Goal: Information Seeking & Learning: Learn about a topic

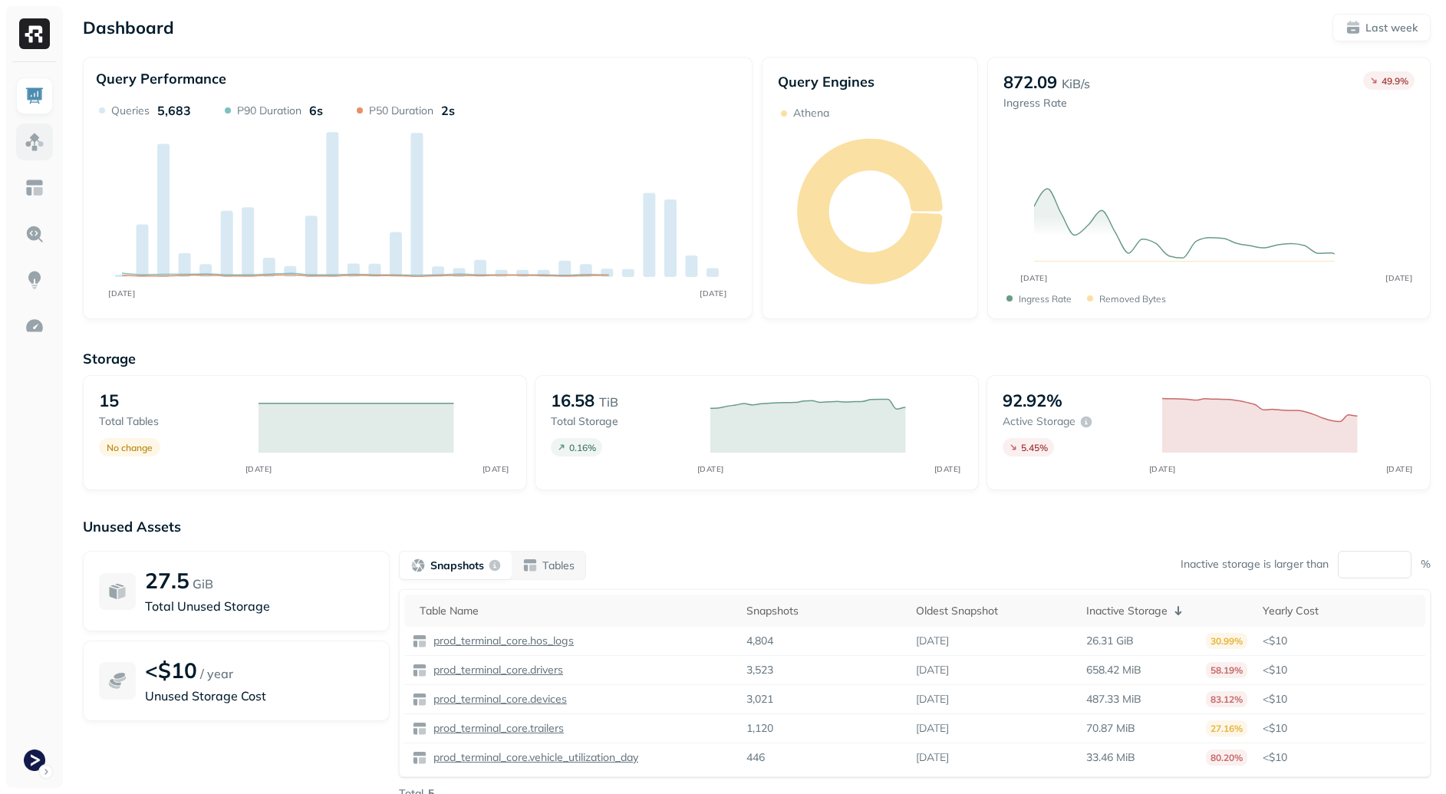
click at [25, 144] on img at bounding box center [35, 142] width 20 height 20
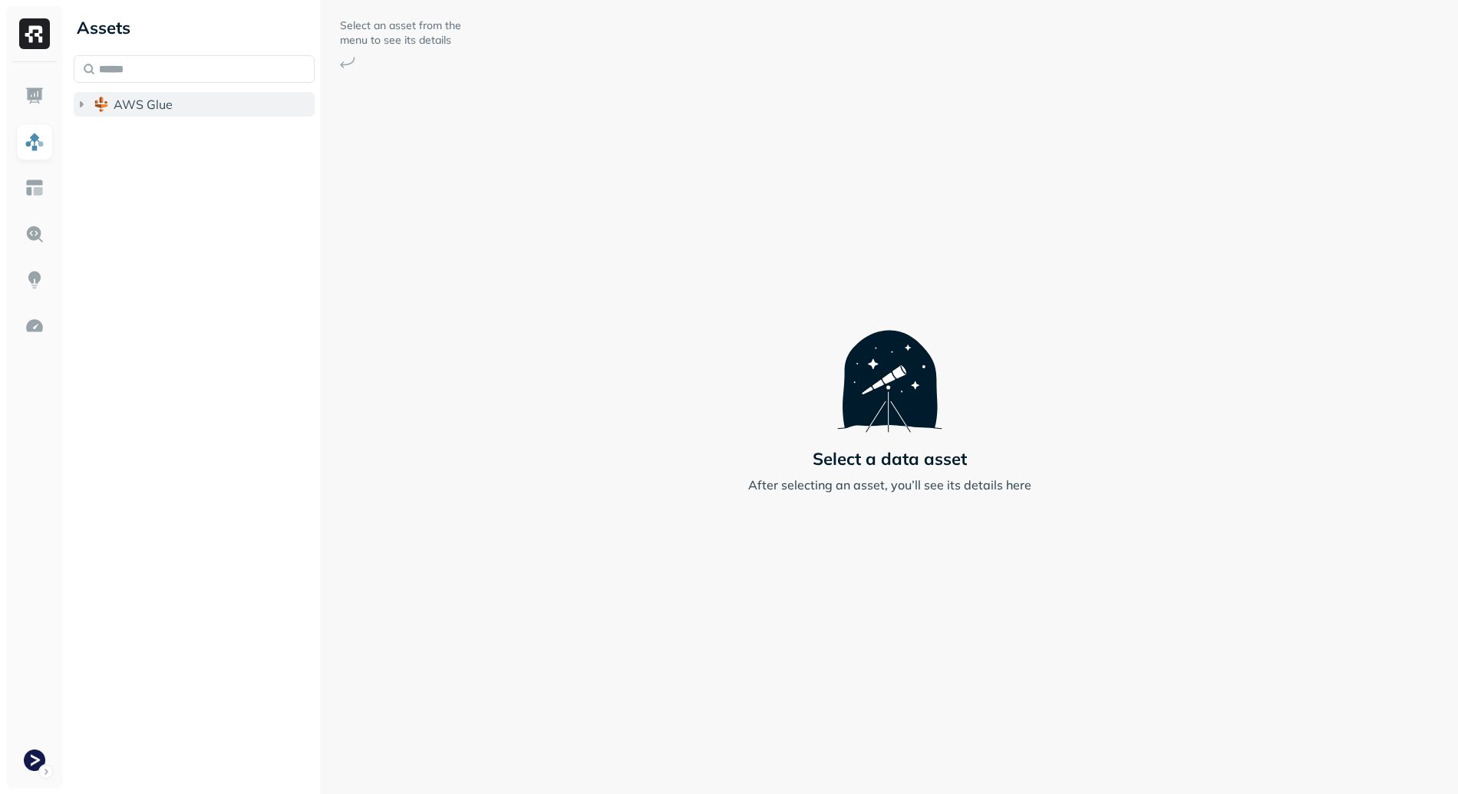
click at [229, 102] on button "AWS Glue" at bounding box center [194, 104] width 241 height 25
click at [227, 134] on span "prod_terminal_core" at bounding box center [184, 133] width 111 height 15
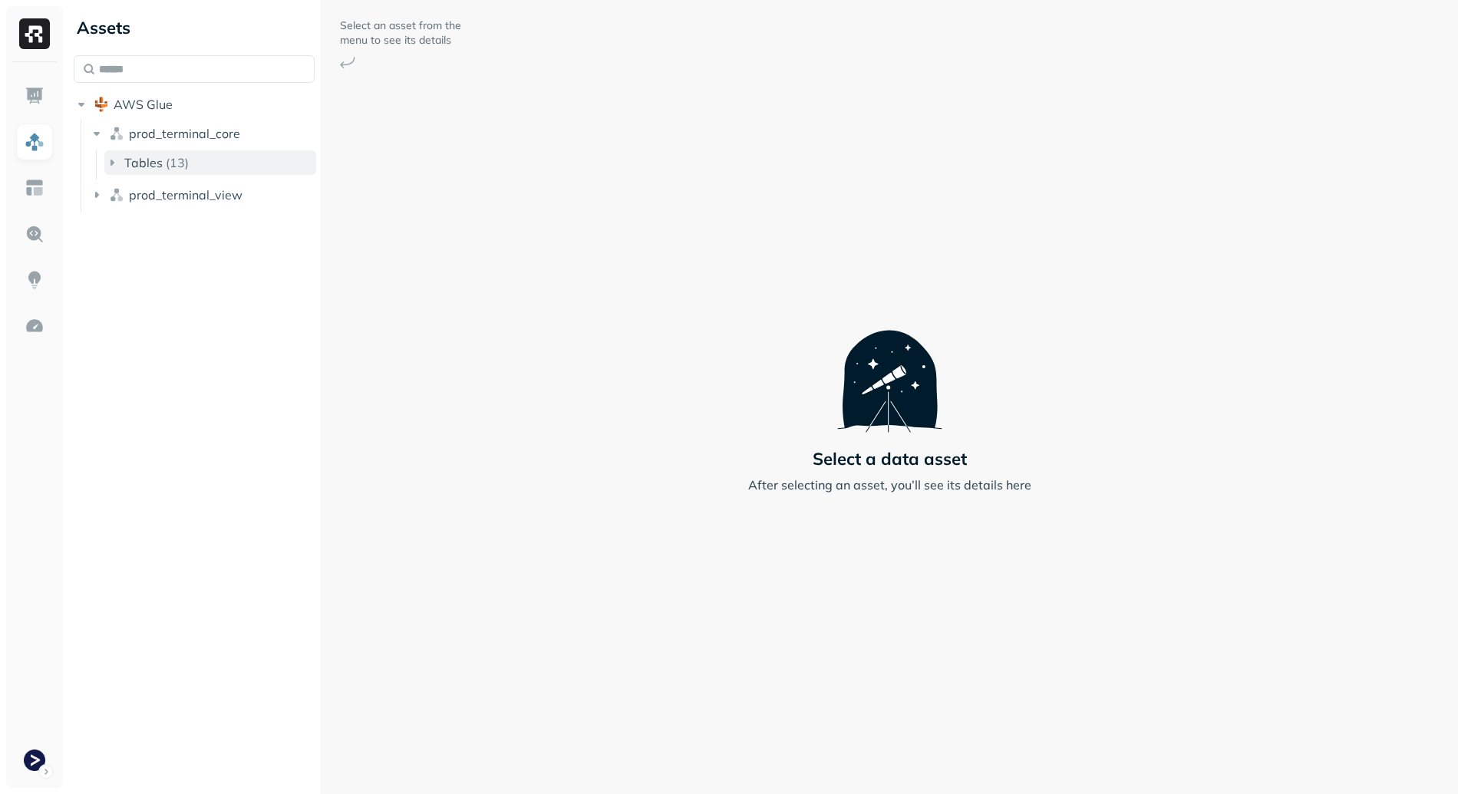
click at [242, 161] on button "Tables ( 13 )" at bounding box center [210, 162] width 212 height 25
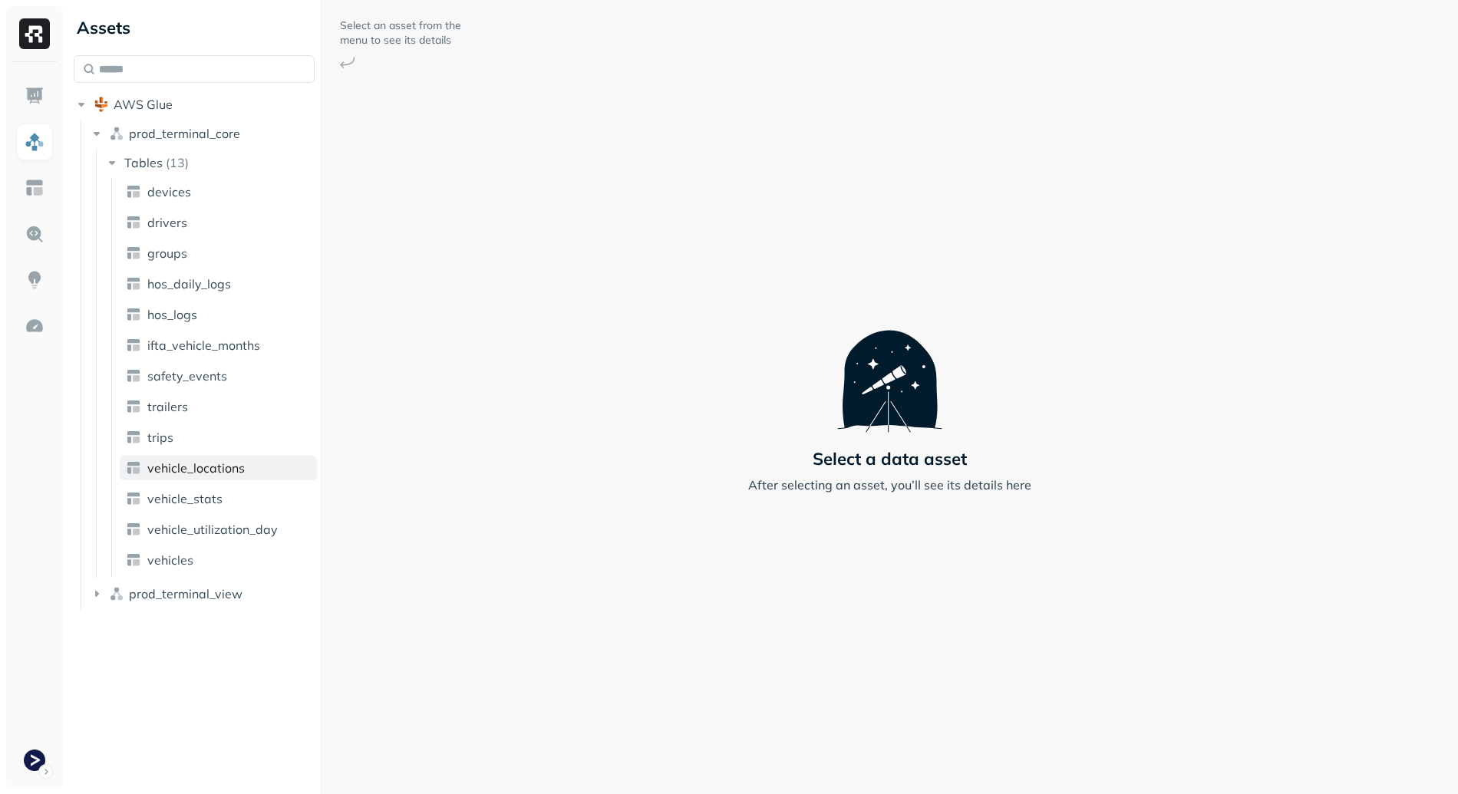
click at [257, 470] on link "vehicle_locations" at bounding box center [218, 468] width 197 height 25
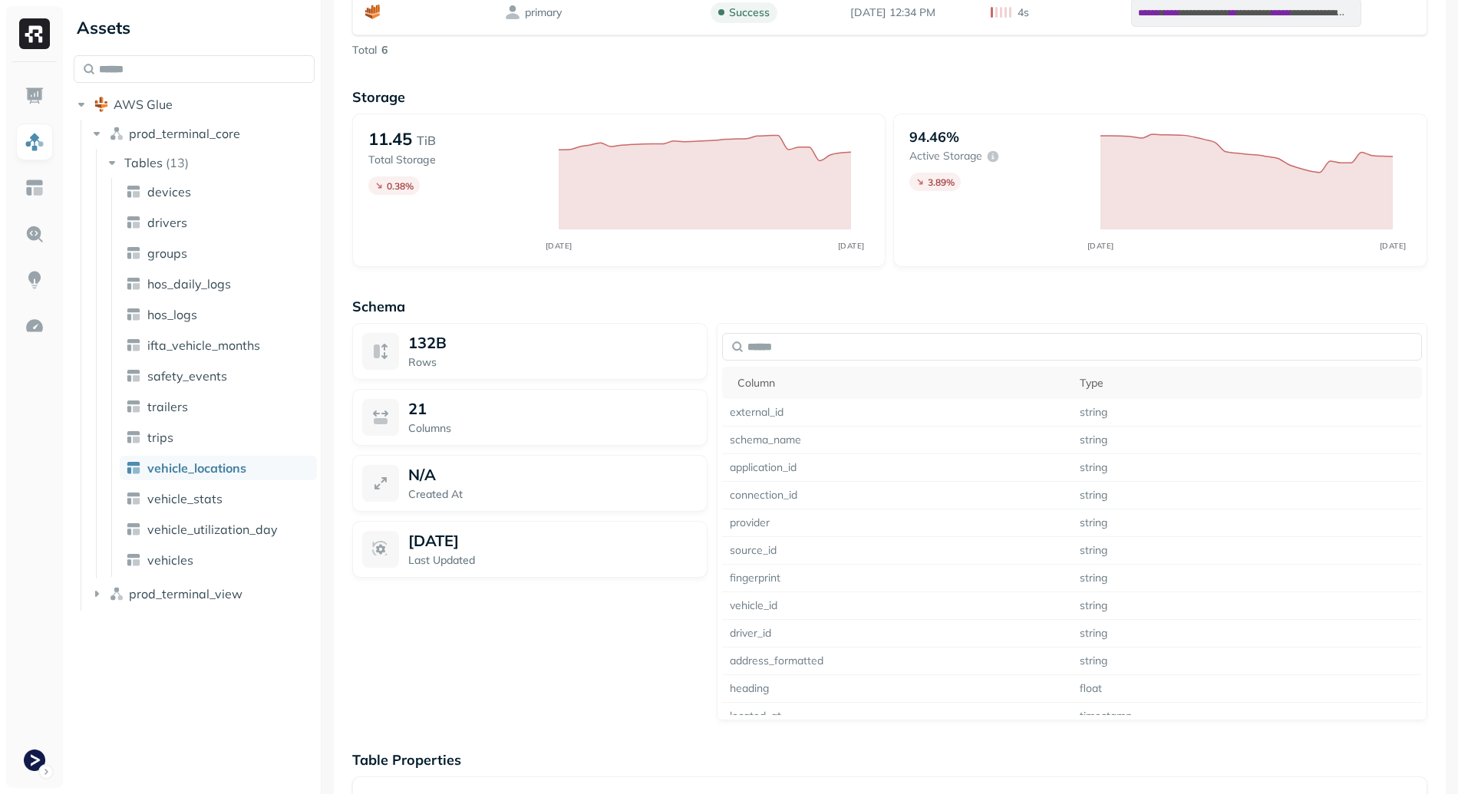
scroll to position [1130, 0]
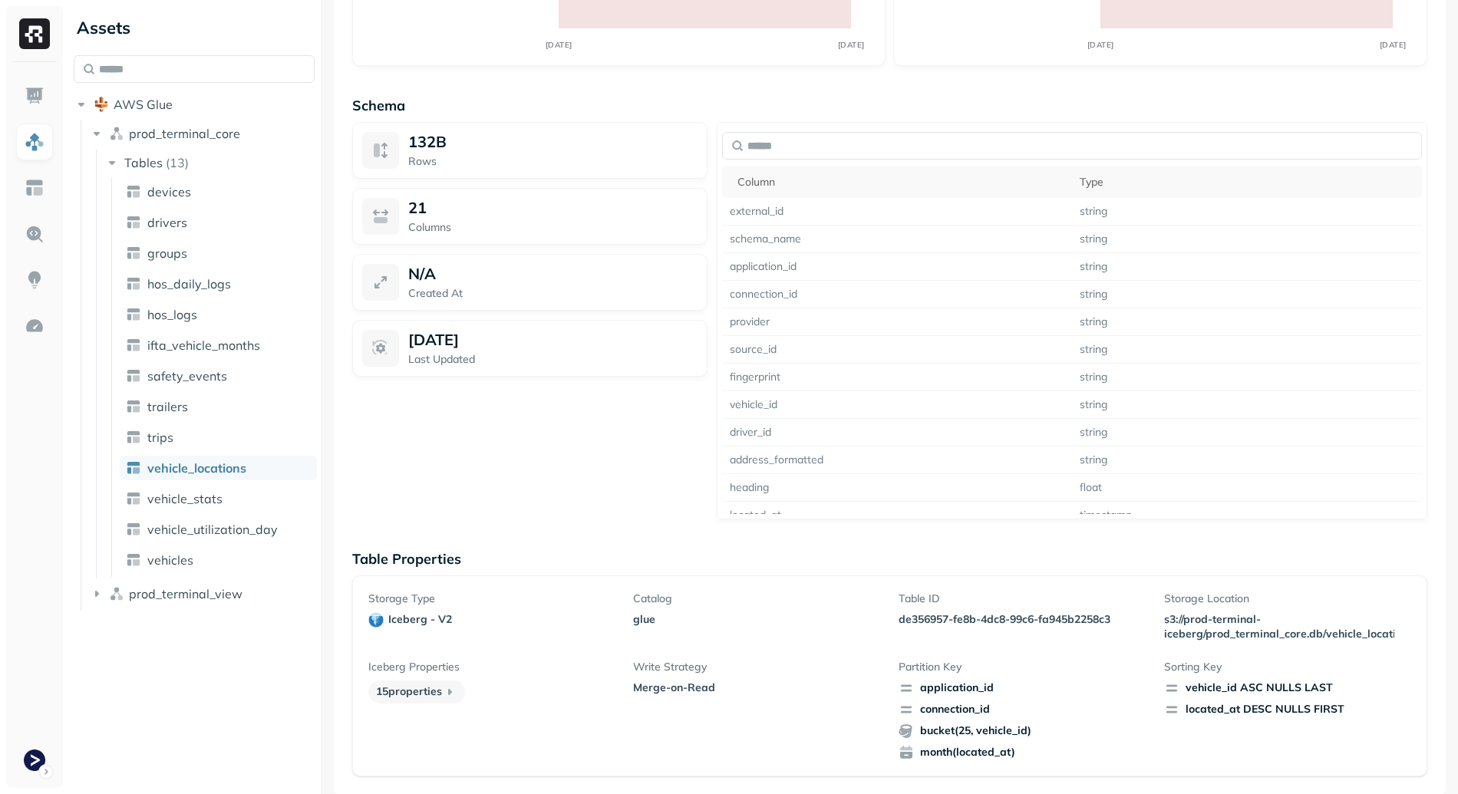
click at [911, 621] on p "de356957-fe8b-4dc8-99c6-fa945b2258c3" at bounding box center [1021, 619] width 247 height 15
drag, startPoint x: 915, startPoint y: 621, endPoint x: 1128, endPoint y: 618, distance: 212.5
click at [1128, 618] on p "de356957-fe8b-4dc8-99c6-fa945b2258c3" at bounding box center [1021, 619] width 247 height 15
click at [1128, 620] on p "de356957-fe8b-4dc8-99c6-fa945b2258c3" at bounding box center [1021, 619] width 247 height 15
click at [924, 618] on p "de356957-fe8b-4dc8-99c6-fa945b2258c3" at bounding box center [1021, 619] width 247 height 15
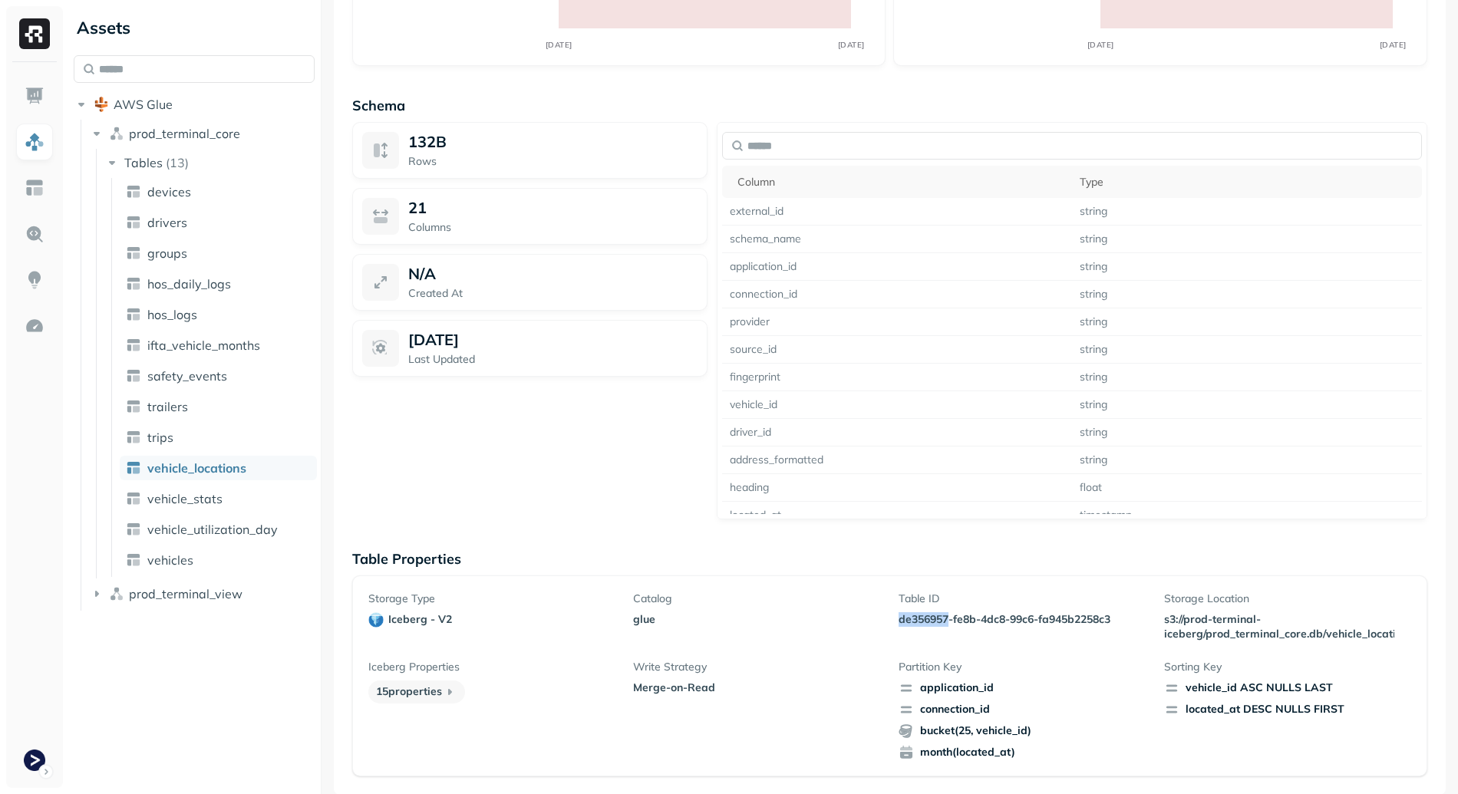
drag, startPoint x: 924, startPoint y: 618, endPoint x: 1066, endPoint y: 611, distance: 142.1
click at [1066, 612] on p "de356957-fe8b-4dc8-99c6-fa945b2258c3" at bounding box center [1021, 619] width 247 height 15
click at [1068, 612] on p "de356957-fe8b-4dc8-99c6-fa945b2258c3" at bounding box center [1021, 619] width 247 height 15
click at [938, 628] on div "Table ID de356957-fe8b-4dc8-99c6-fa945b2258c3" at bounding box center [1021, 616] width 247 height 50
click at [932, 621] on p "de356957-fe8b-4dc8-99c6-fa945b2258c3" at bounding box center [1021, 619] width 247 height 15
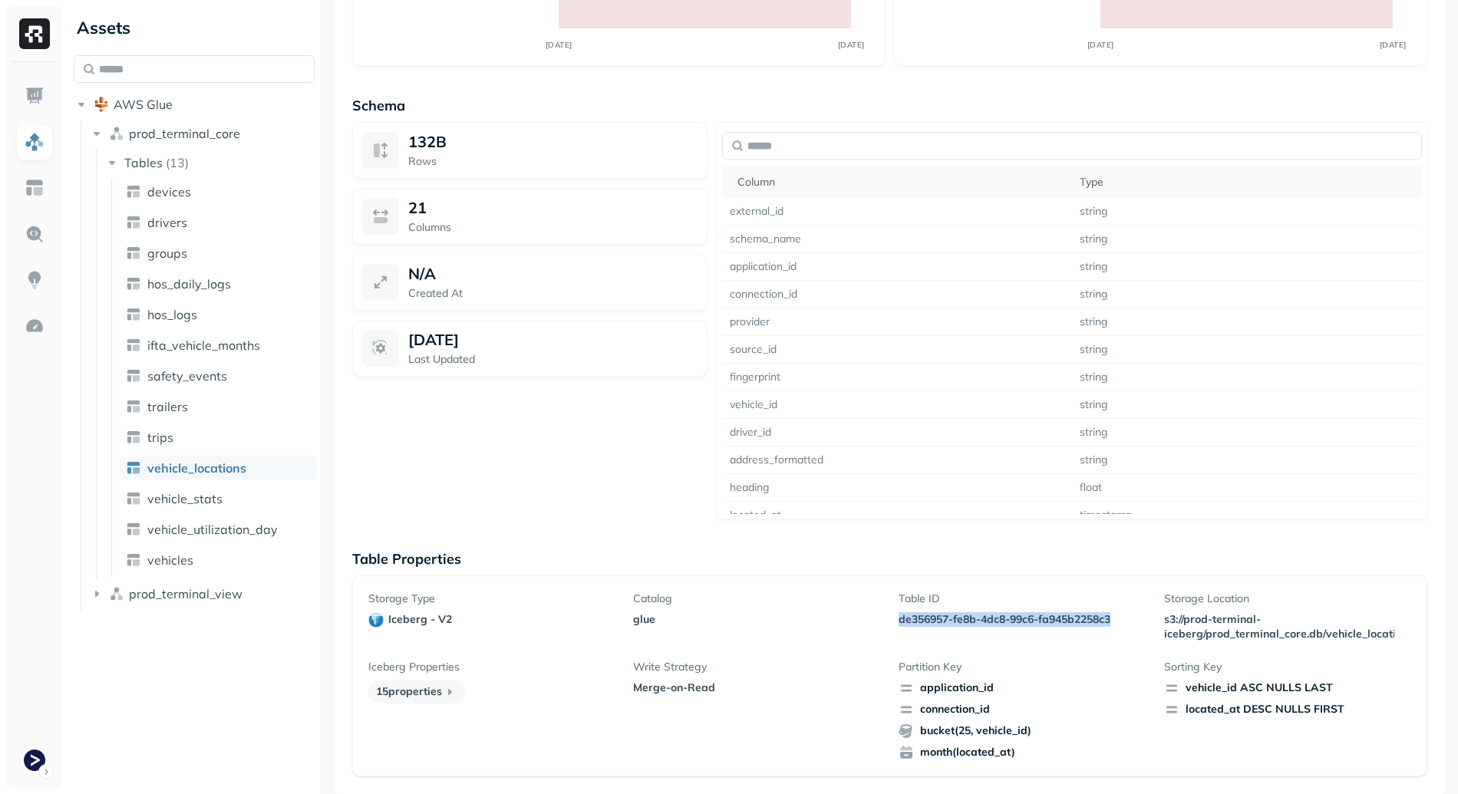
drag, startPoint x: 932, startPoint y: 621, endPoint x: 1092, endPoint y: 620, distance: 160.3
click at [1092, 620] on p "de356957-fe8b-4dc8-99c6-fa945b2258c3" at bounding box center [1021, 619] width 247 height 15
copy p "de356957-fe8b-4dc8-99c6-fa945b2258c3"
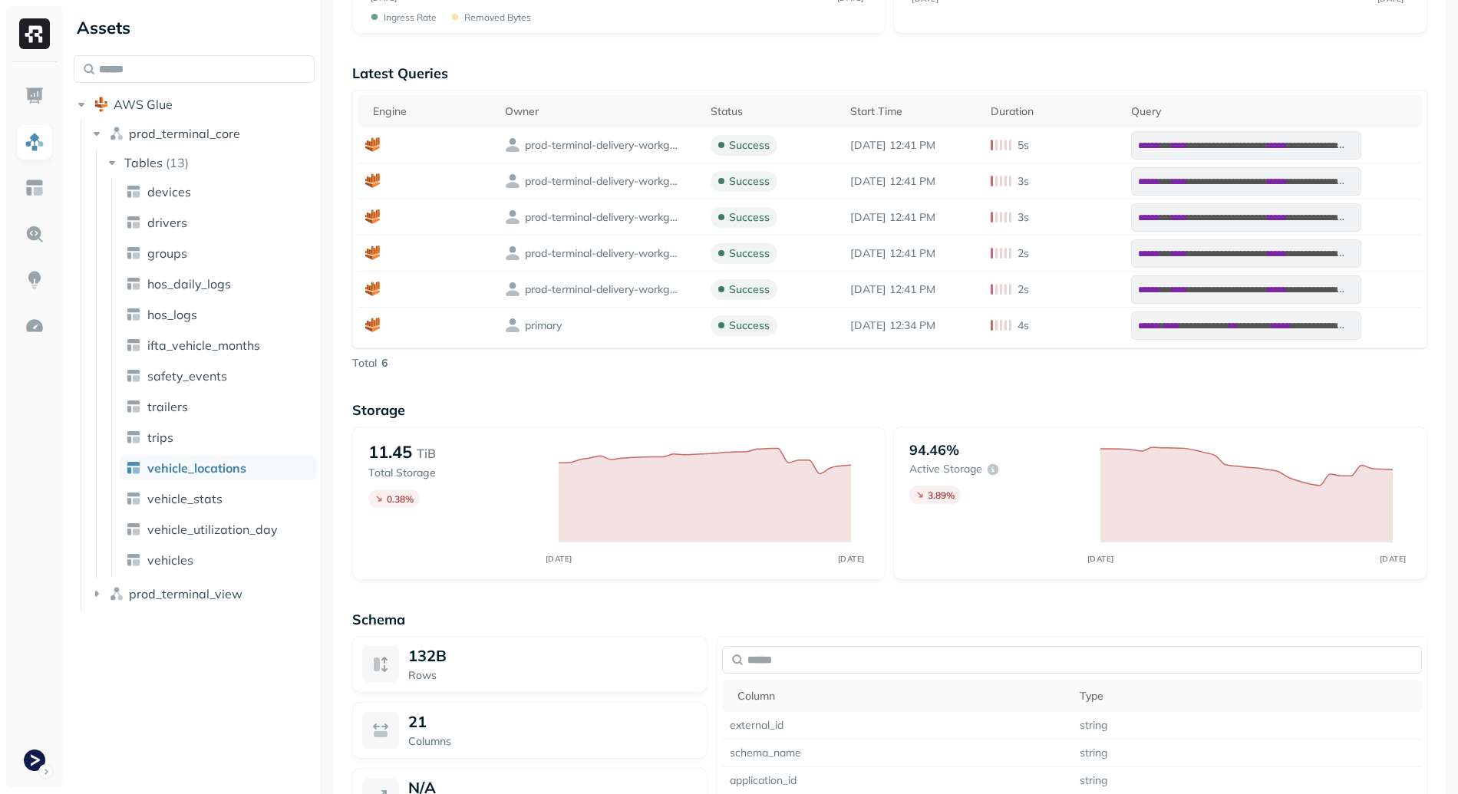
scroll to position [0, 0]
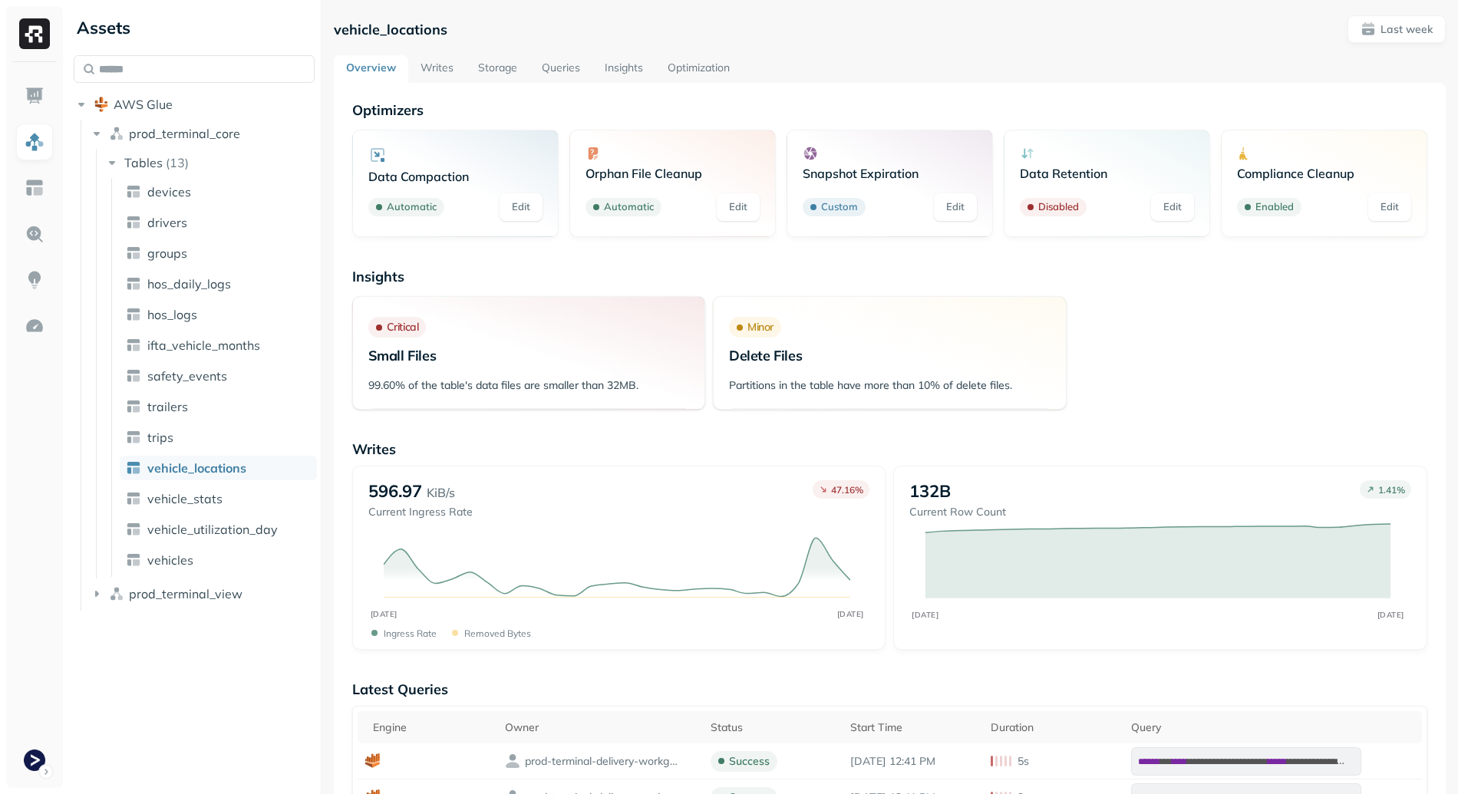
click at [508, 55] on link "Storage" at bounding box center [498, 69] width 64 height 28
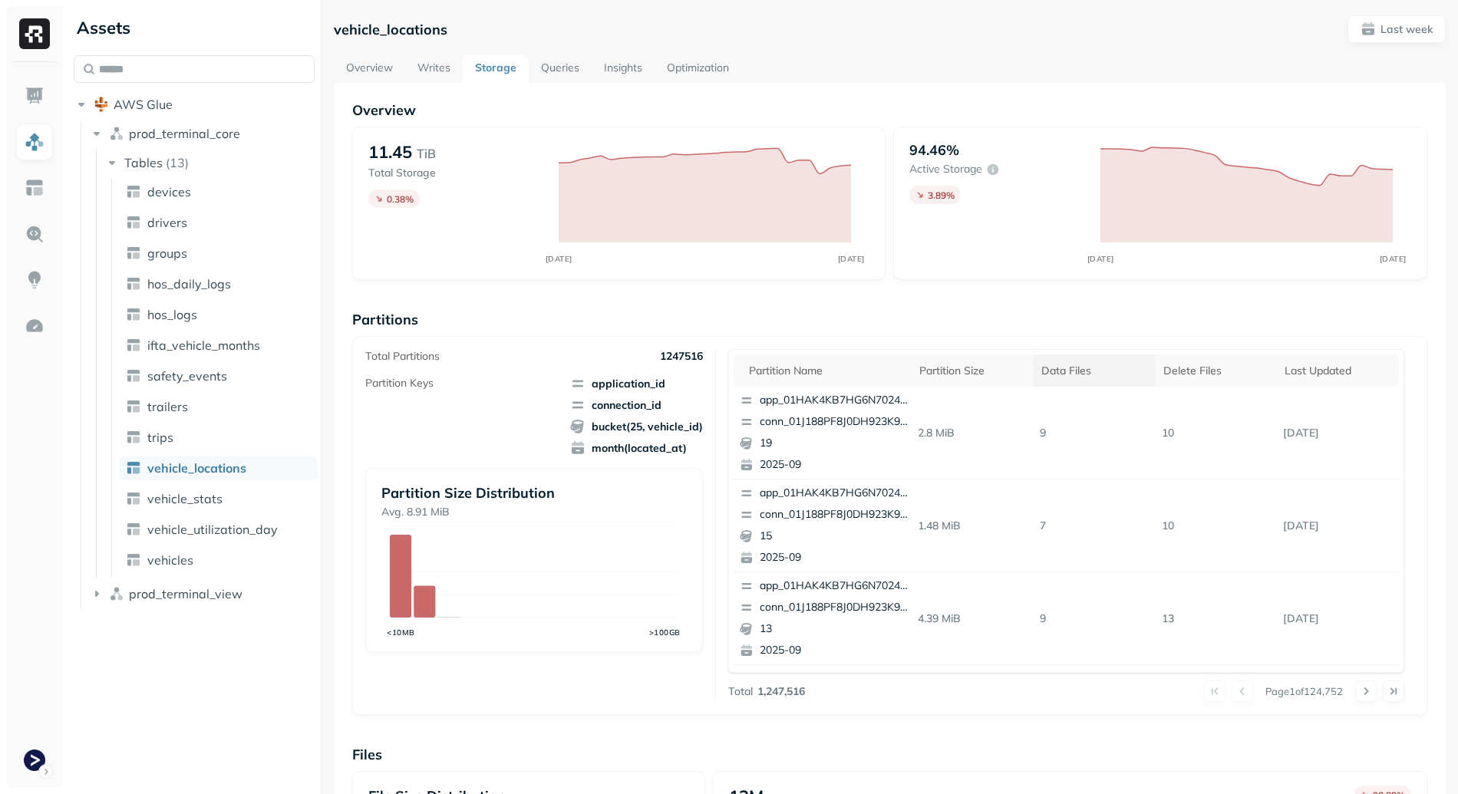
click at [1059, 372] on div "Data Files" at bounding box center [1094, 371] width 107 height 15
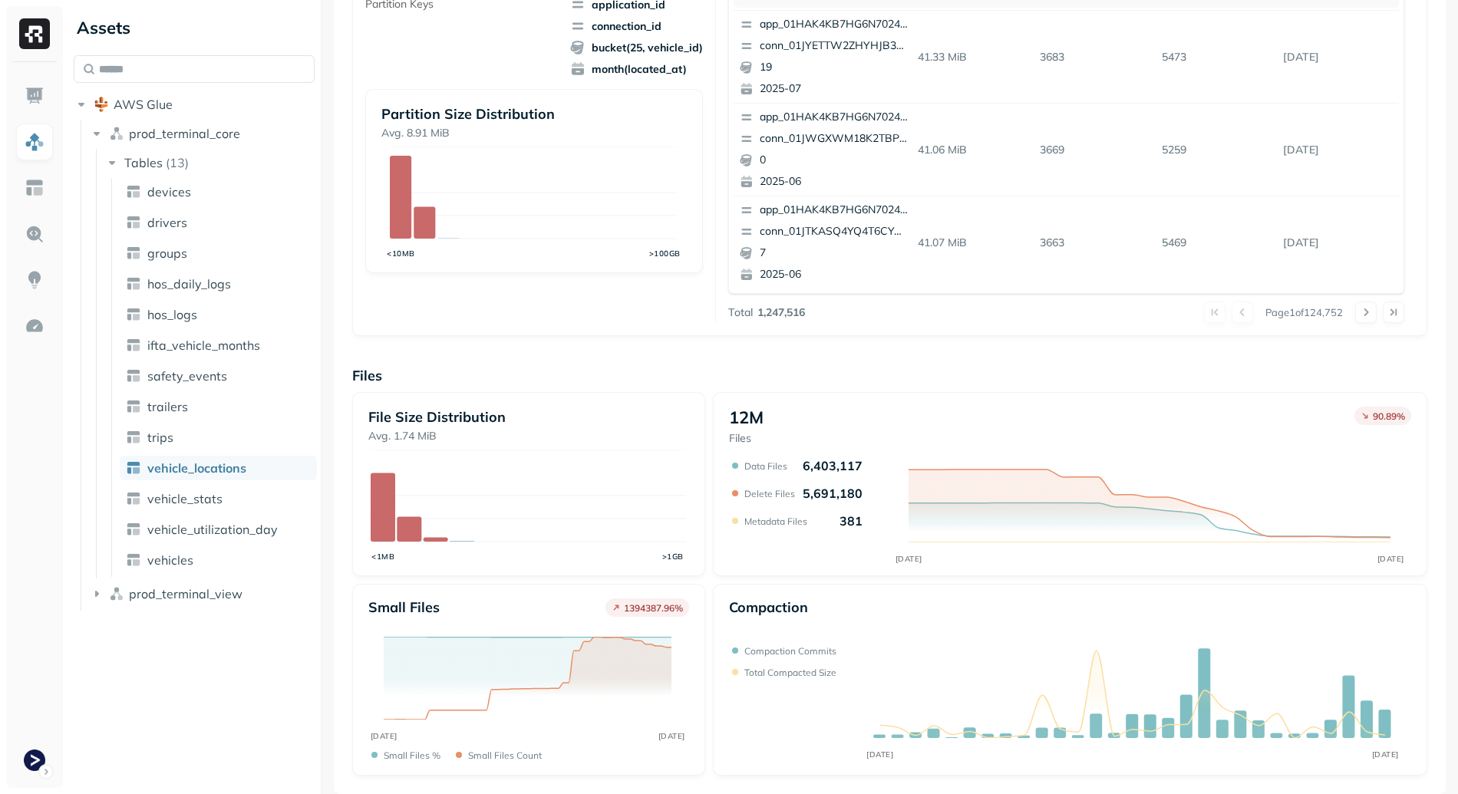
scroll to position [79, 0]
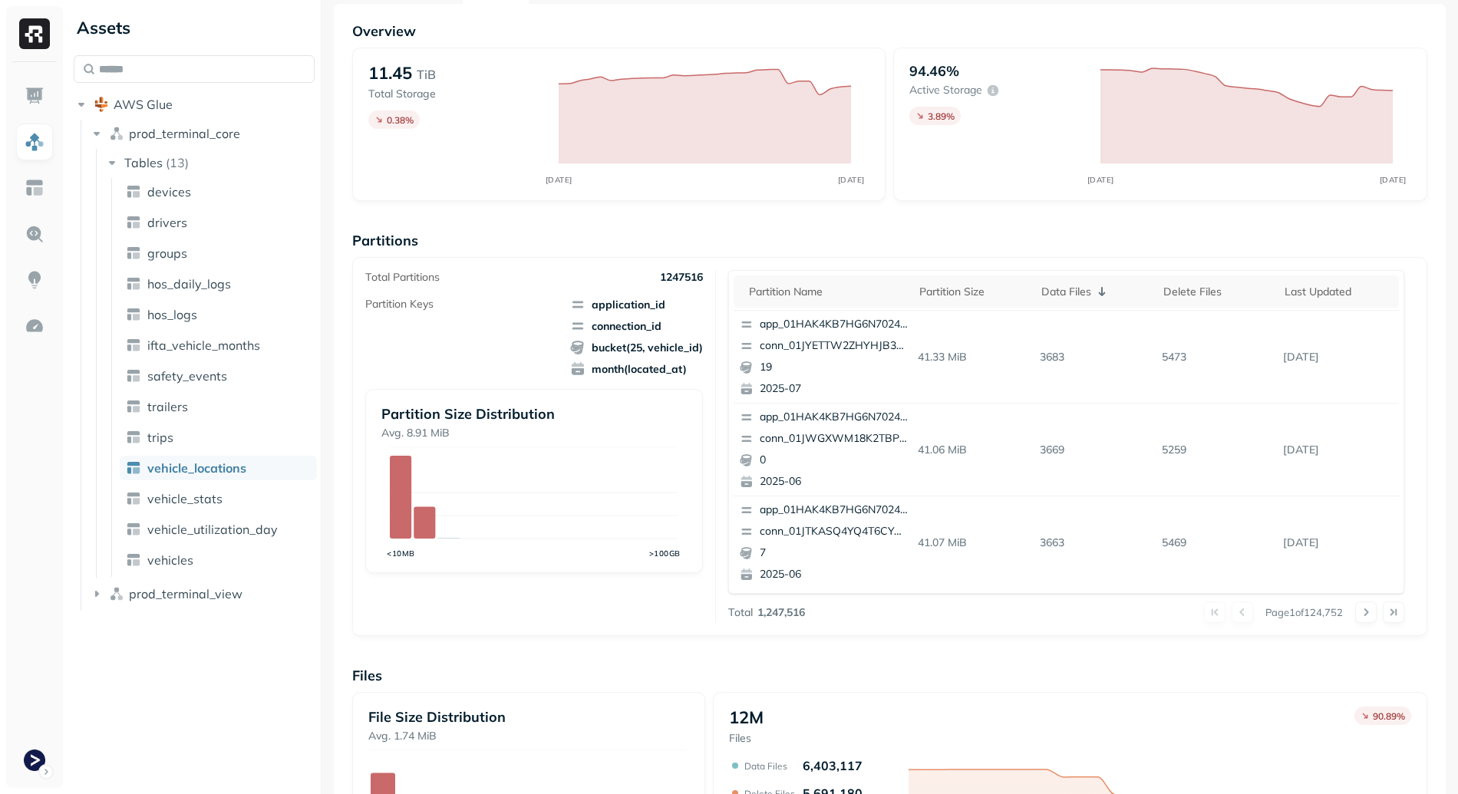
click at [1369, 608] on div at bounding box center [1379, 611] width 49 height 21
click at [1355, 618] on button at bounding box center [1365, 611] width 21 height 21
click at [1362, 611] on div at bounding box center [1379, 611] width 49 height 21
click at [1357, 613] on button at bounding box center [1365, 611] width 21 height 21
click at [1356, 613] on button at bounding box center [1365, 611] width 21 height 21
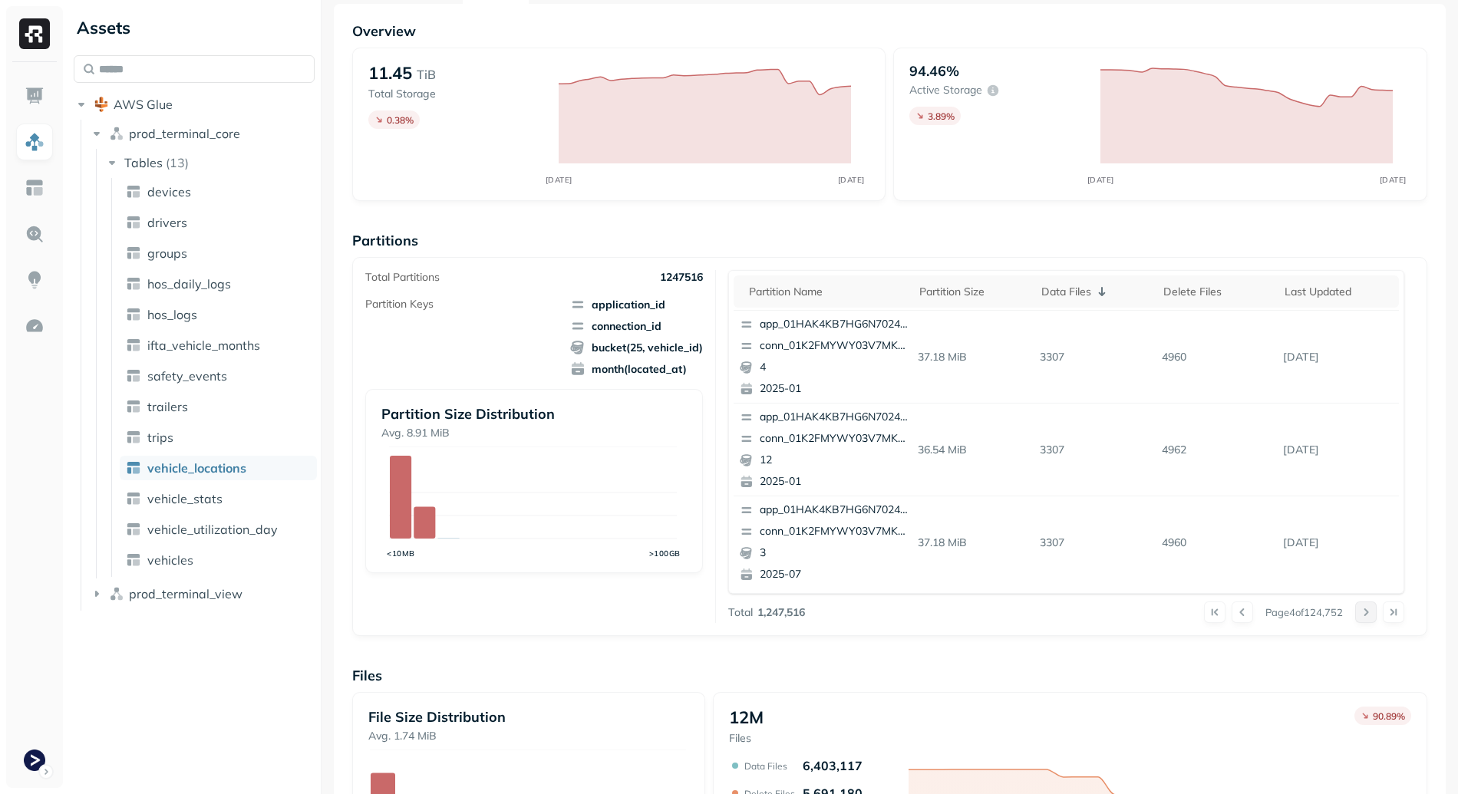
click at [1356, 613] on button at bounding box center [1365, 611] width 21 height 21
click at [1355, 612] on button at bounding box center [1365, 611] width 21 height 21
click at [1355, 613] on button at bounding box center [1365, 611] width 21 height 21
click at [1355, 619] on button at bounding box center [1365, 611] width 21 height 21
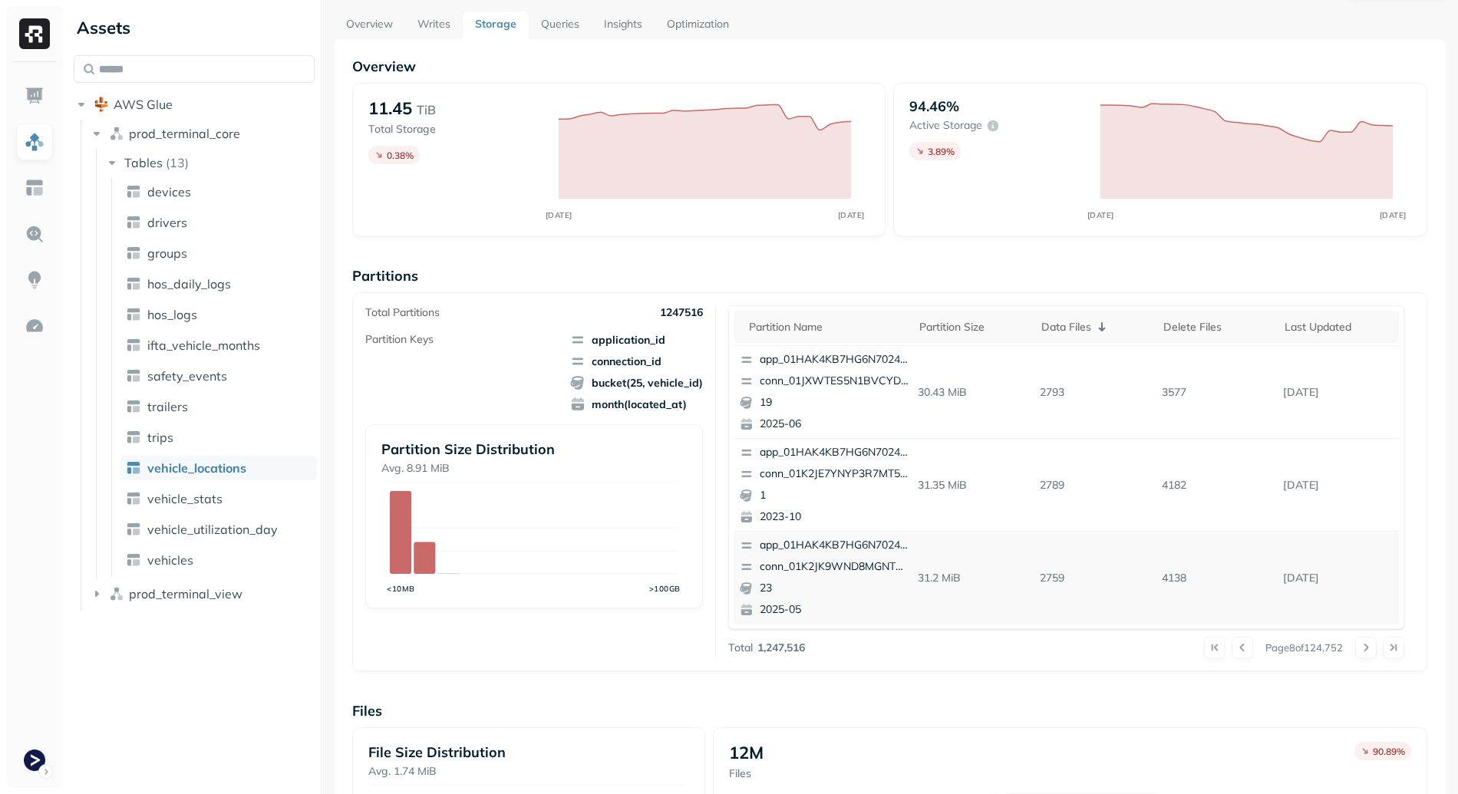
scroll to position [77, 0]
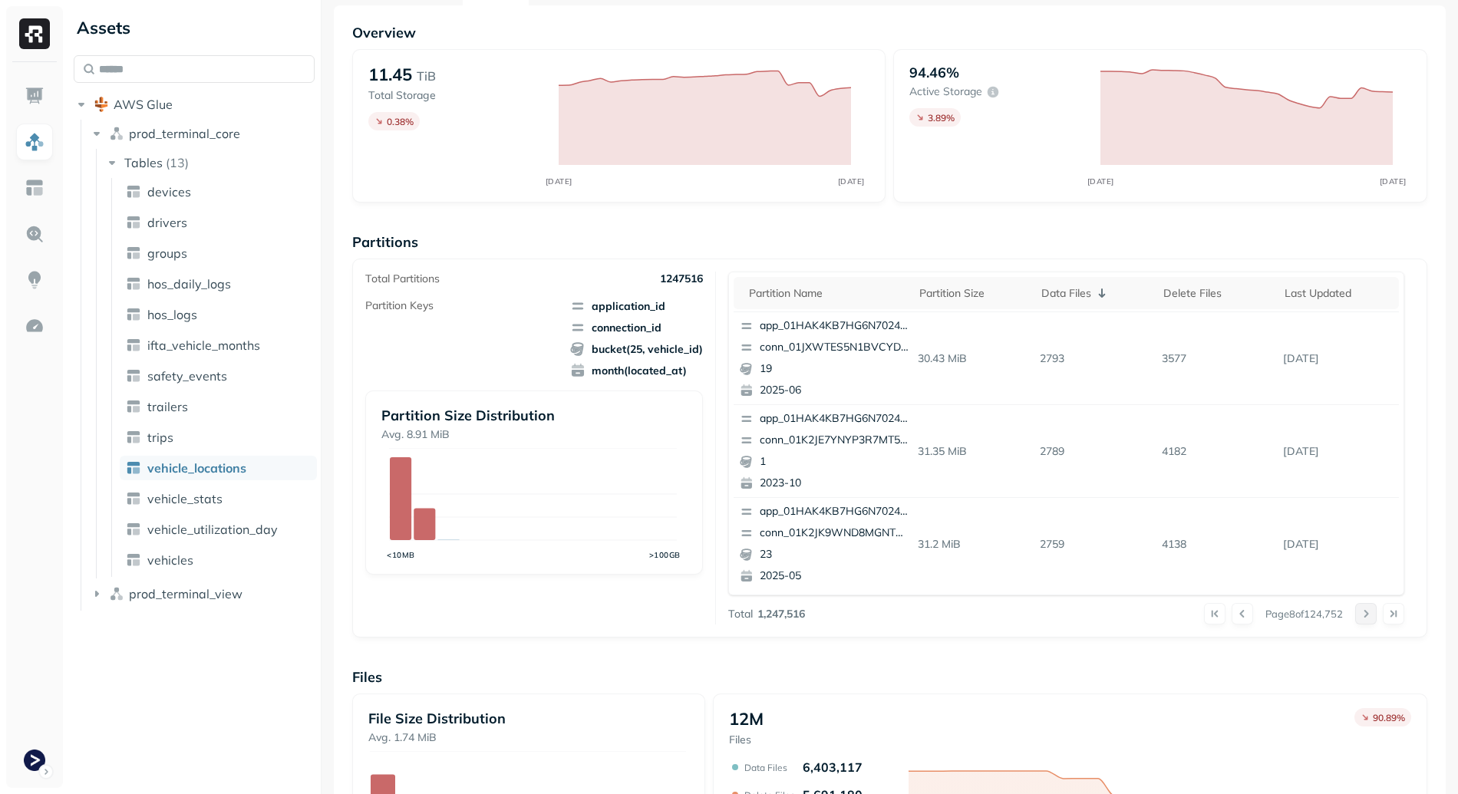
click at [1362, 618] on button at bounding box center [1365, 613] width 21 height 21
click at [1358, 616] on button at bounding box center [1365, 613] width 21 height 21
click at [1358, 617] on button at bounding box center [1365, 613] width 21 height 21
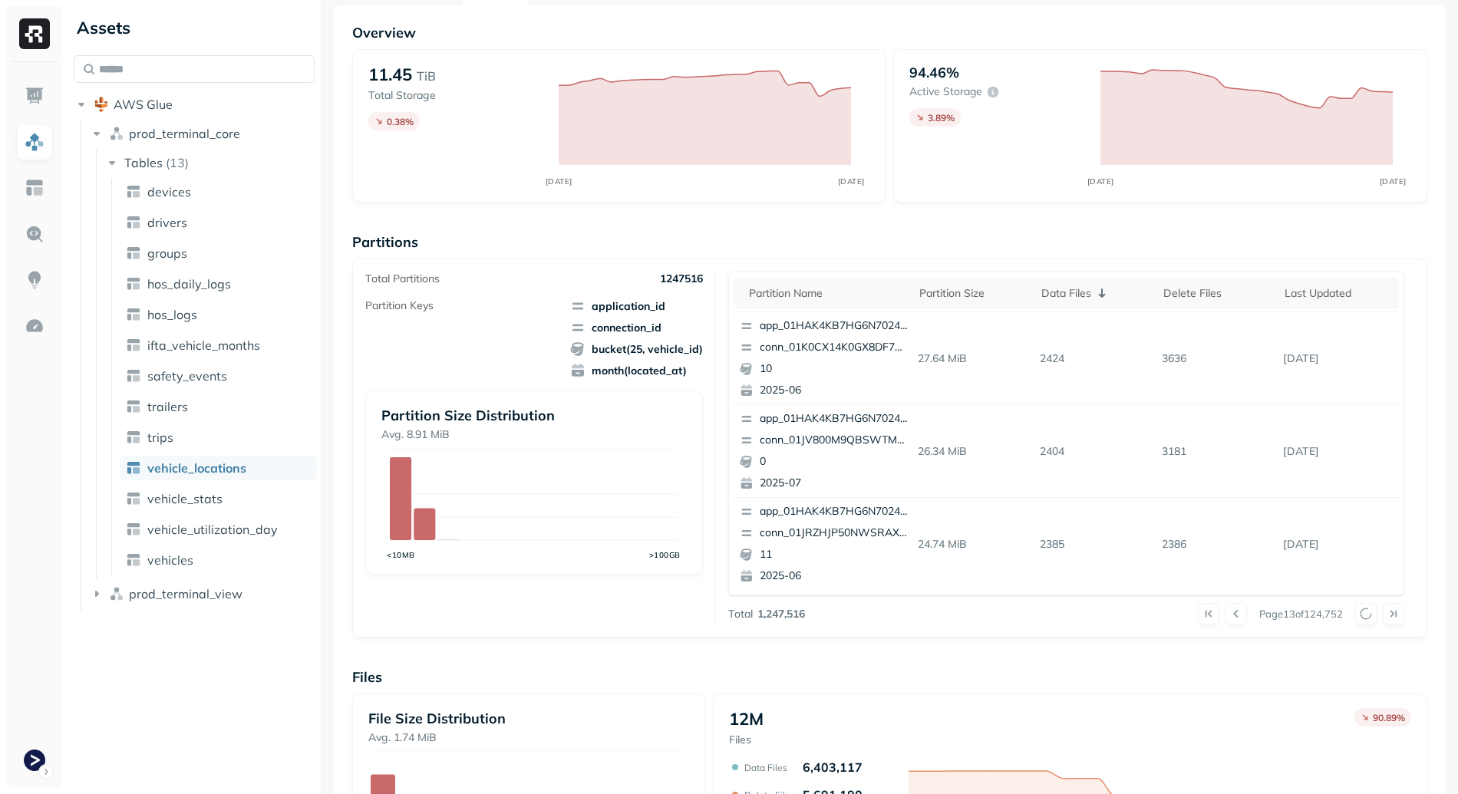
click at [1358, 617] on div at bounding box center [1379, 613] width 49 height 21
click at [1358, 617] on button at bounding box center [1365, 613] width 21 height 21
click at [1357, 617] on div at bounding box center [1379, 613] width 49 height 21
click at [1357, 616] on button at bounding box center [1365, 613] width 21 height 21
click at [1357, 615] on button at bounding box center [1365, 613] width 21 height 21
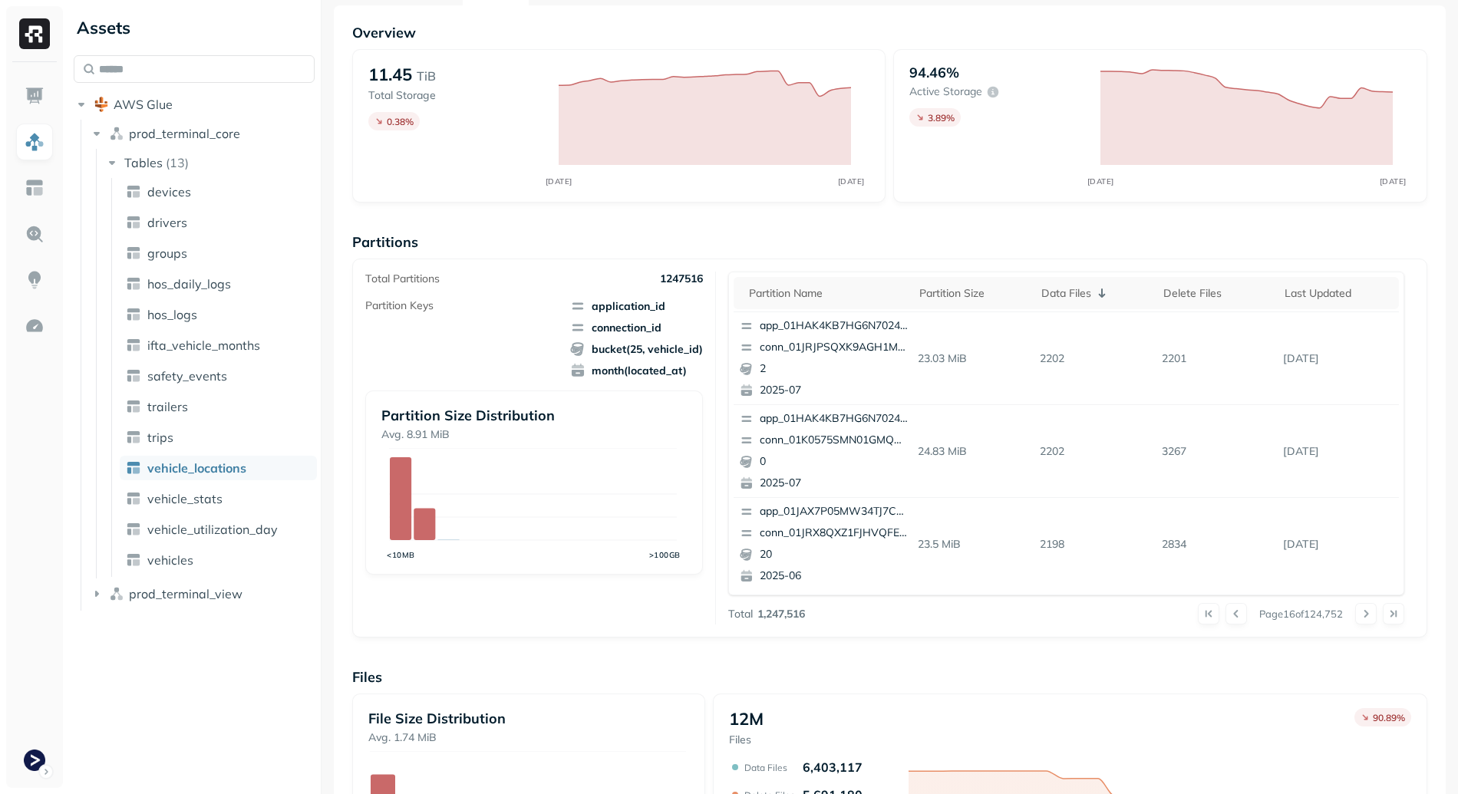
click at [1357, 615] on button at bounding box center [1365, 613] width 21 height 21
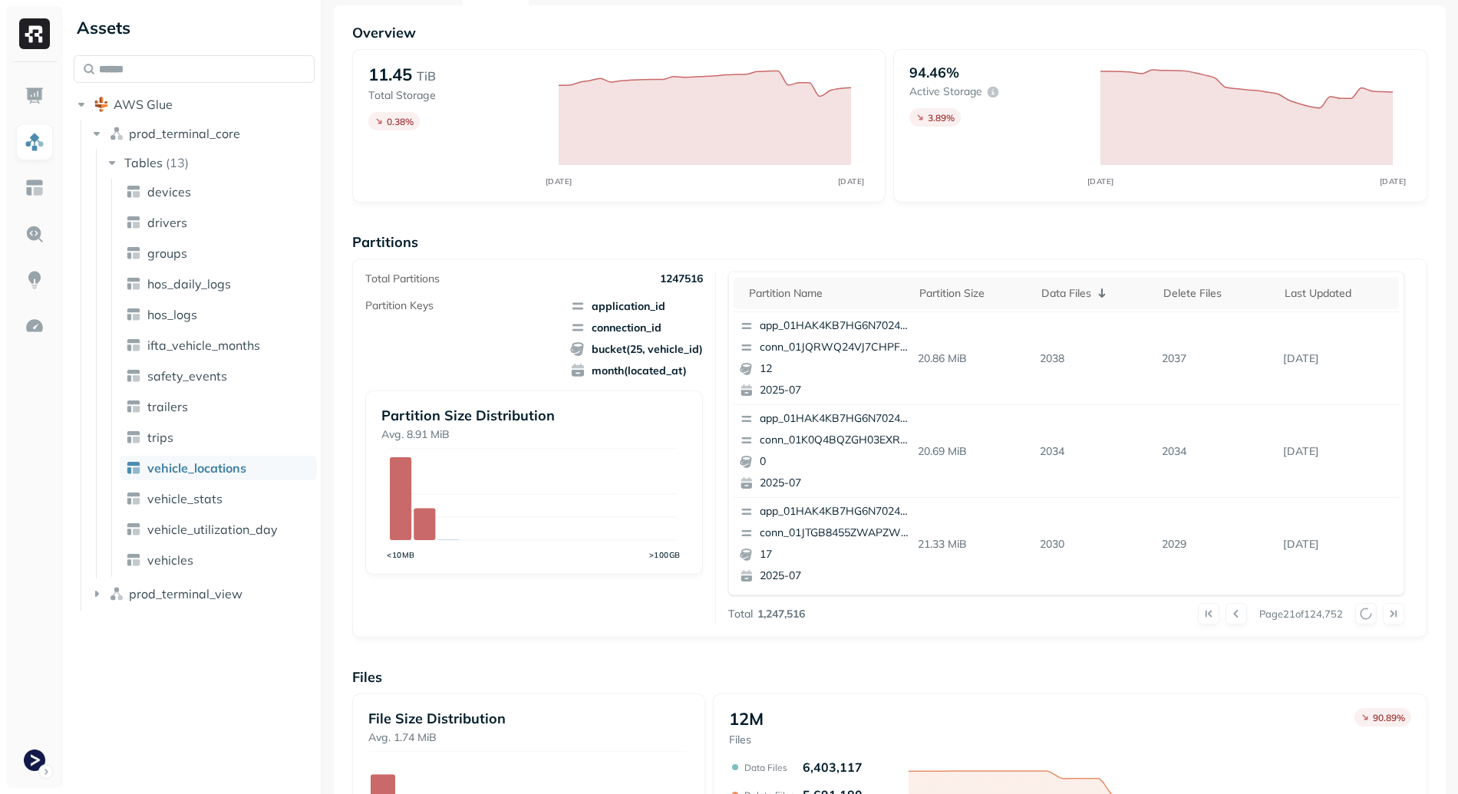
click at [1357, 615] on button at bounding box center [1365, 613] width 21 height 21
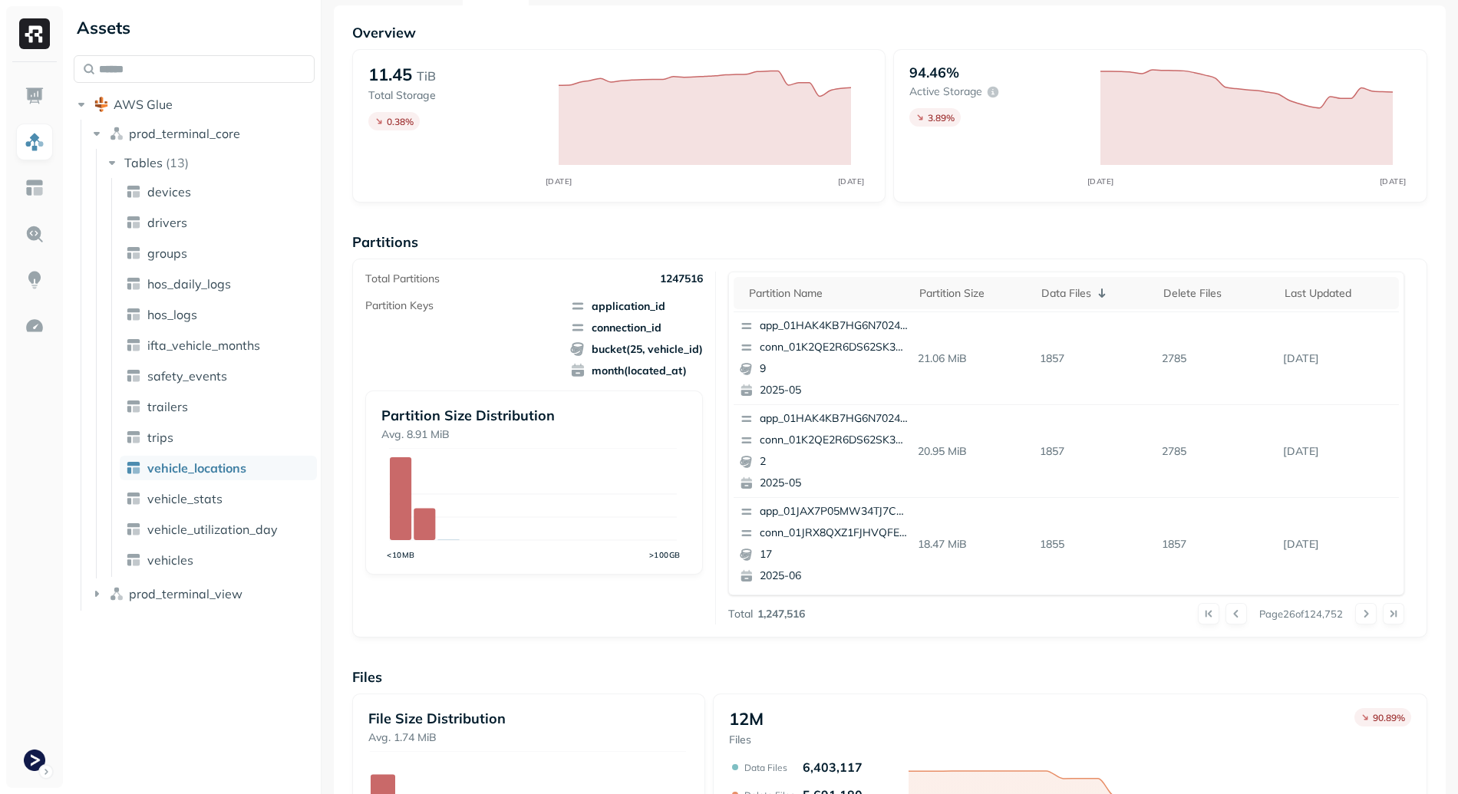
click at [1357, 615] on button at bounding box center [1365, 613] width 21 height 21
click at [1357, 615] on div at bounding box center [1379, 613] width 49 height 21
click at [1357, 615] on button at bounding box center [1365, 613] width 21 height 21
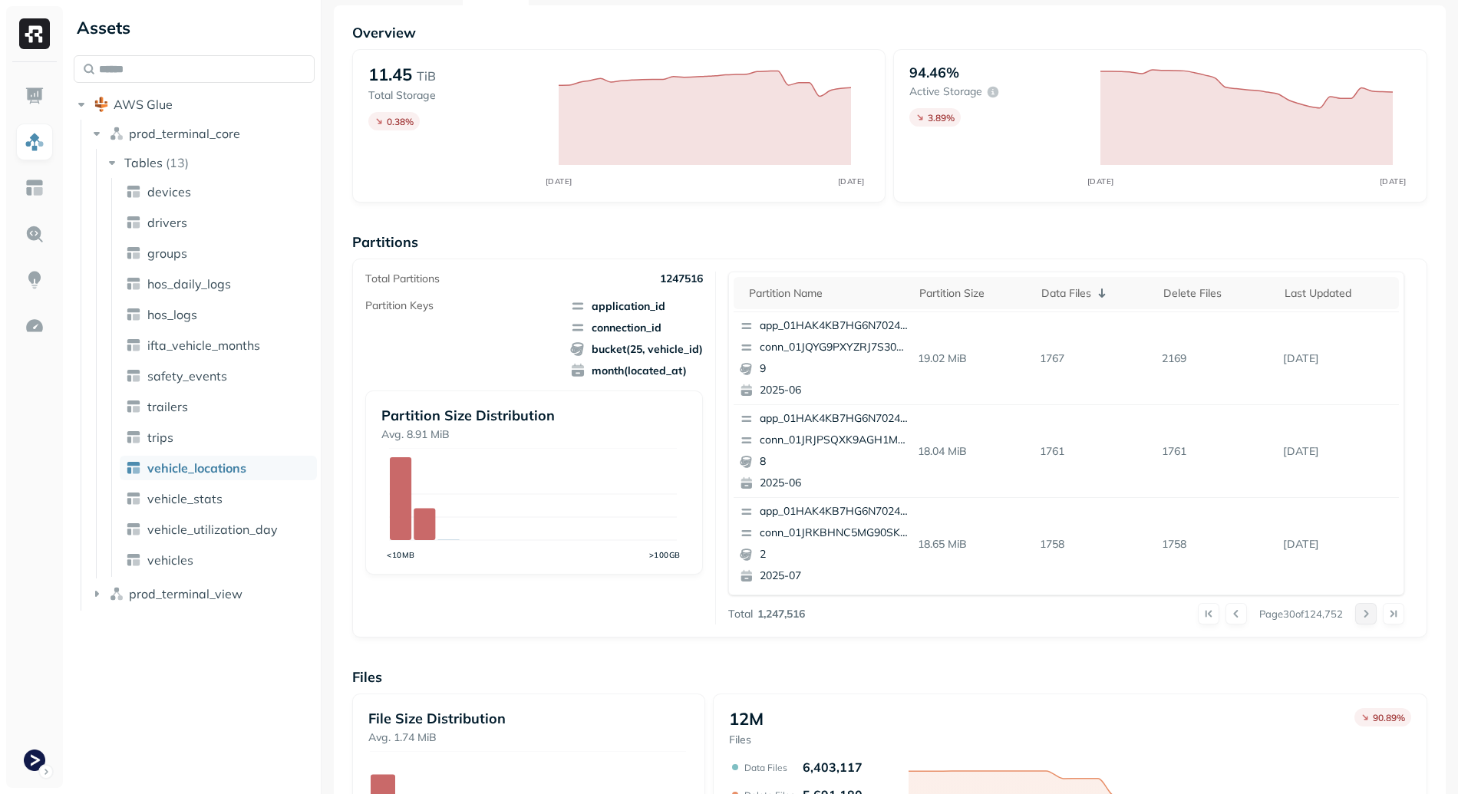
click at [1357, 615] on button at bounding box center [1365, 613] width 21 height 21
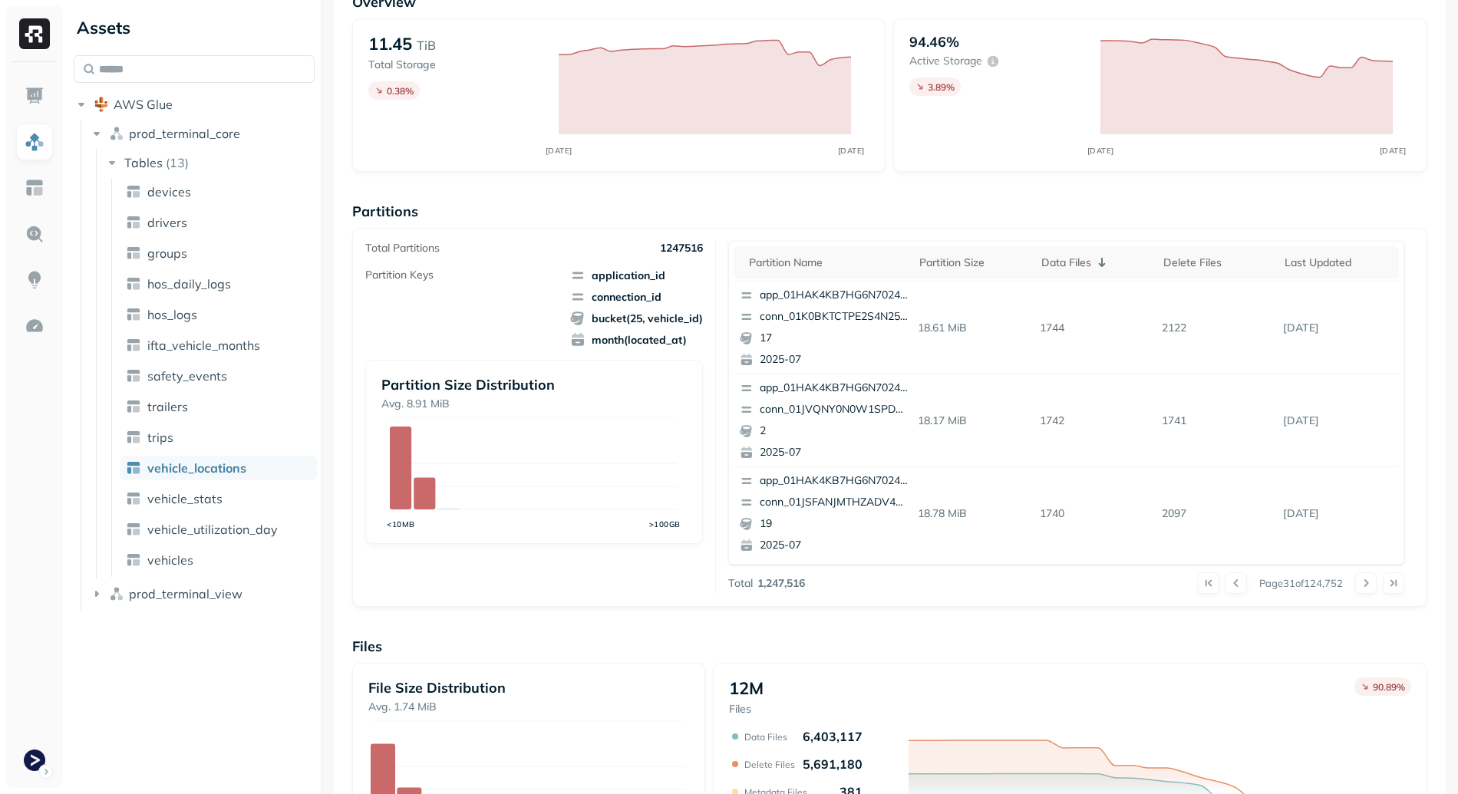
scroll to position [379, 0]
